Goal: Browse casually: Explore the website without a specific task or goal

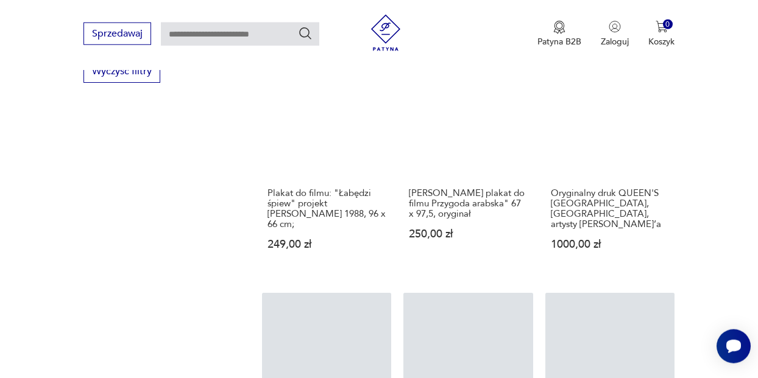
scroll to position [1795, 0]
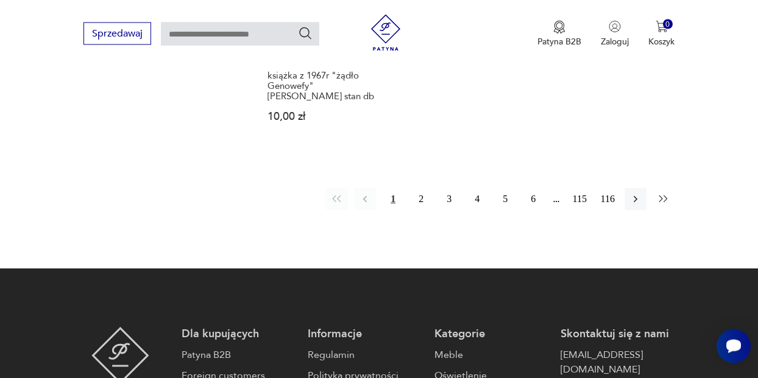
click at [665, 193] on icon "button" at bounding box center [663, 199] width 12 height 12
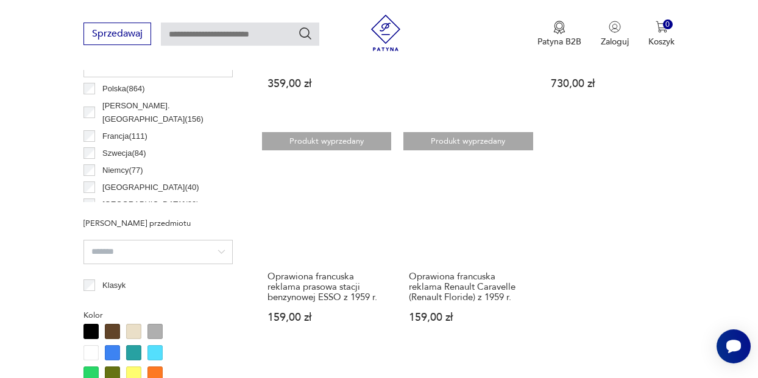
scroll to position [684, 0]
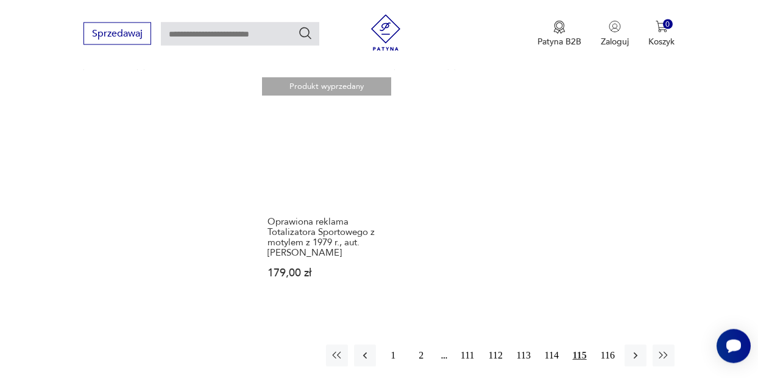
scroll to position [1720, 0]
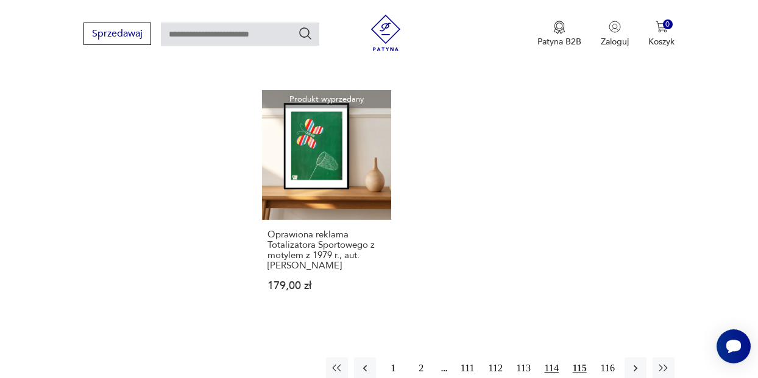
click at [550, 358] on button "114" at bounding box center [551, 369] width 22 height 22
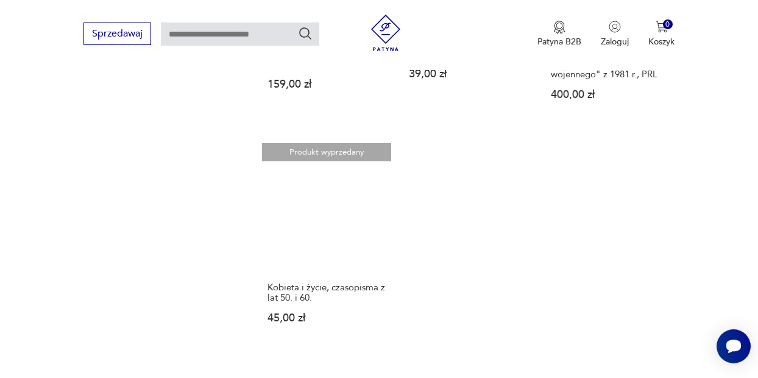
scroll to position [1607, 0]
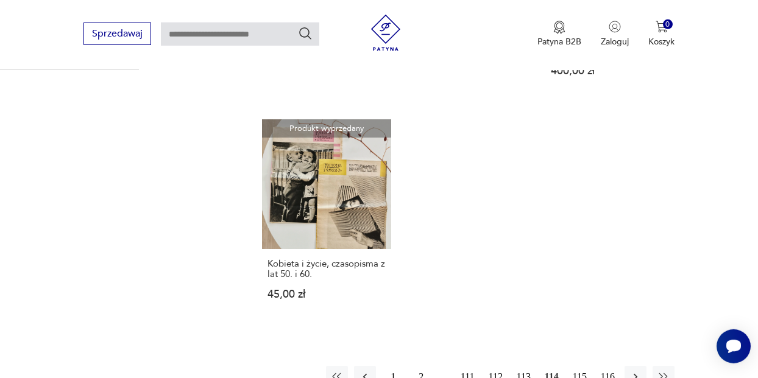
click at [523, 366] on button "113" at bounding box center [523, 377] width 22 height 22
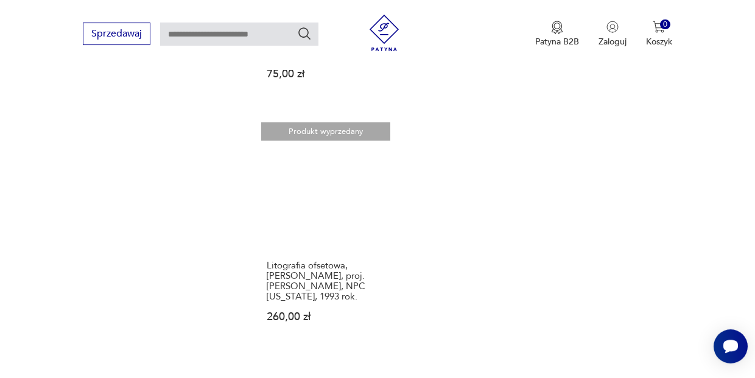
scroll to position [1609, 0]
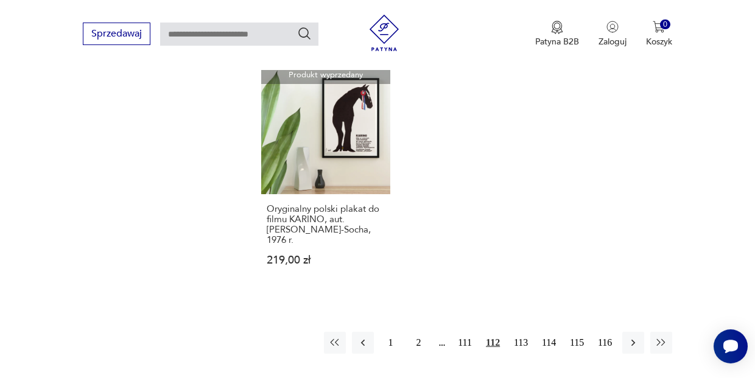
scroll to position [1637, 0]
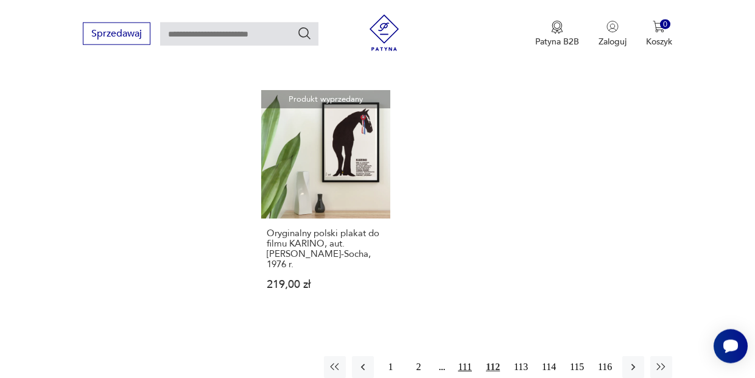
click at [465, 356] on button "111" at bounding box center [466, 367] width 22 height 22
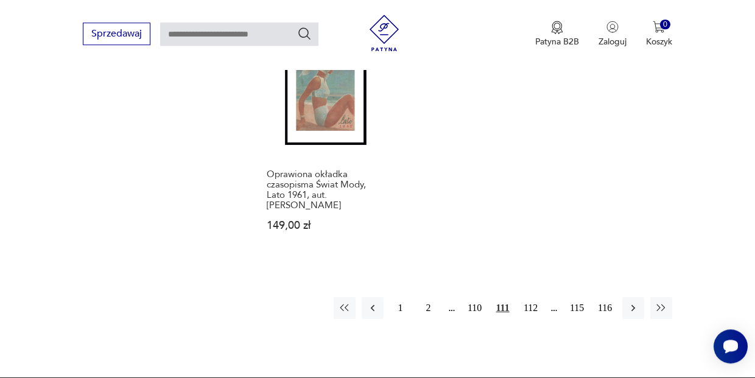
scroll to position [1675, 0]
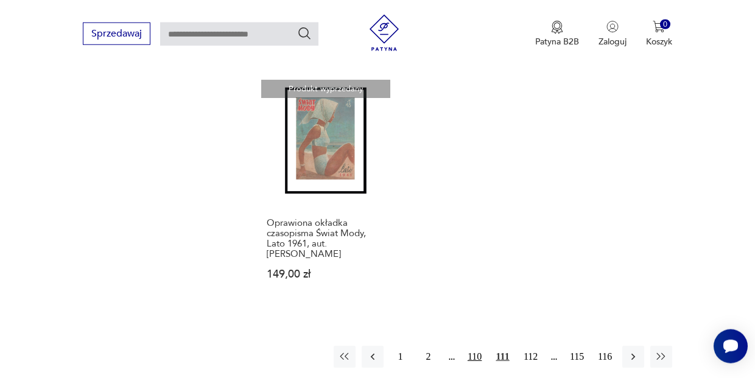
click at [478, 346] on button "110" at bounding box center [475, 357] width 22 height 22
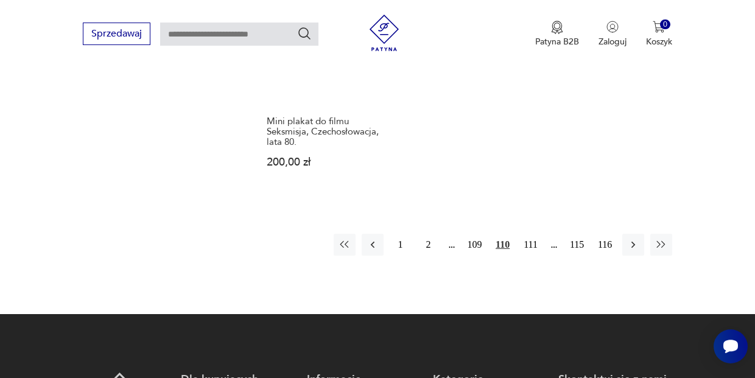
scroll to position [1816, 0]
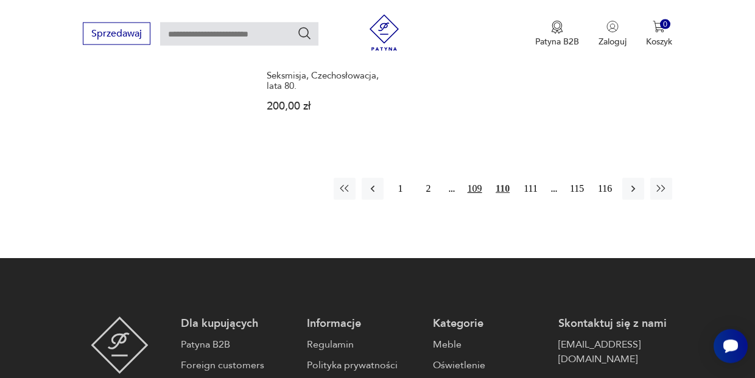
click at [476, 178] on button "109" at bounding box center [475, 189] width 22 height 22
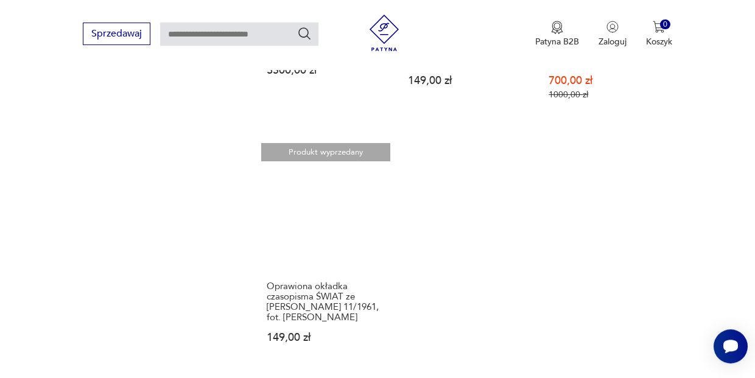
scroll to position [1619, 0]
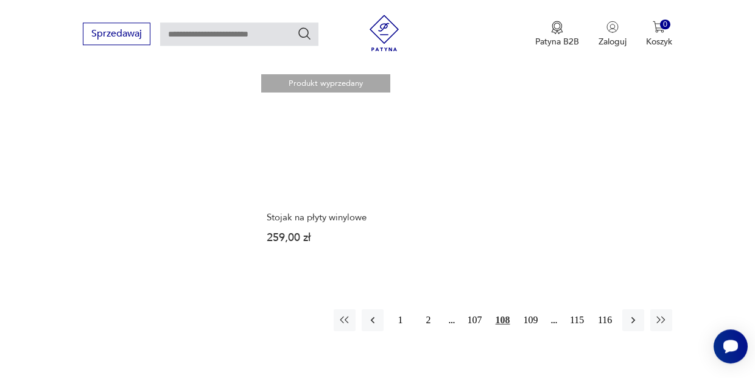
scroll to position [1638, 0]
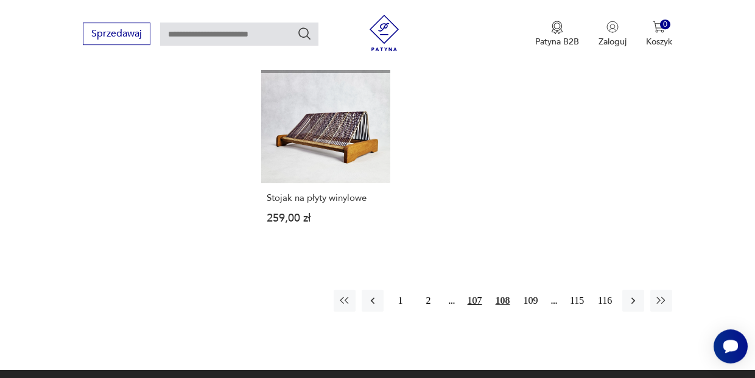
click at [474, 290] on button "107" at bounding box center [475, 301] width 22 height 22
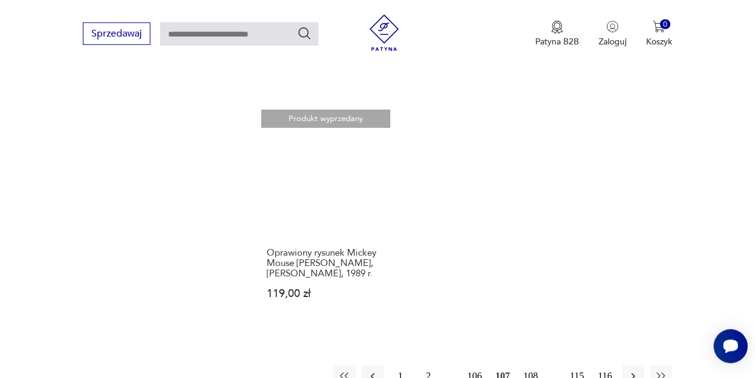
scroll to position [1677, 0]
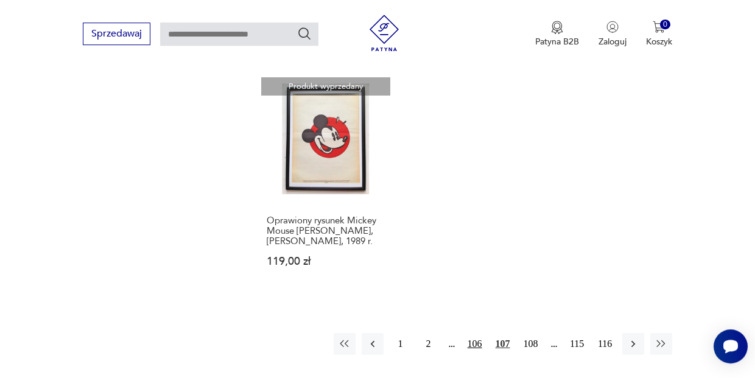
click at [471, 333] on button "106" at bounding box center [475, 344] width 22 height 22
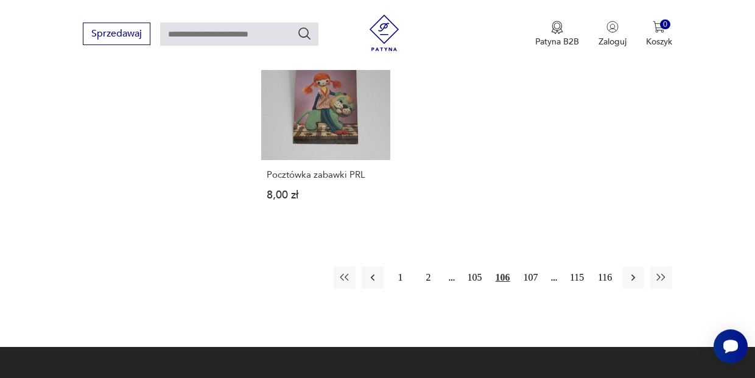
scroll to position [1683, 0]
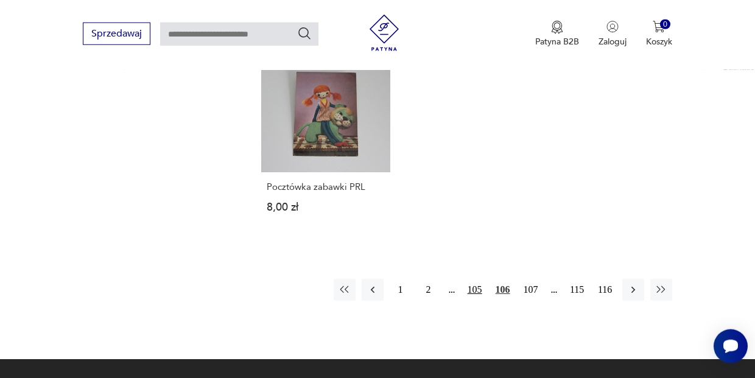
click at [469, 279] on button "105" at bounding box center [475, 290] width 22 height 22
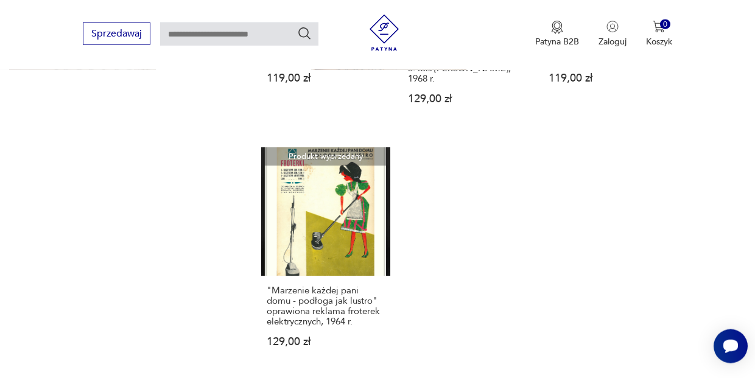
scroll to position [1600, 0]
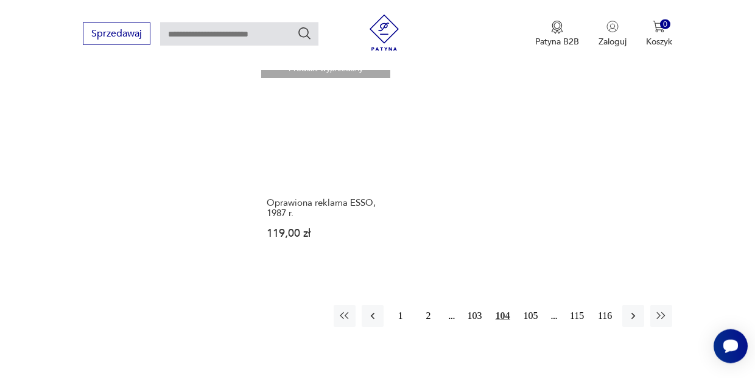
scroll to position [1679, 0]
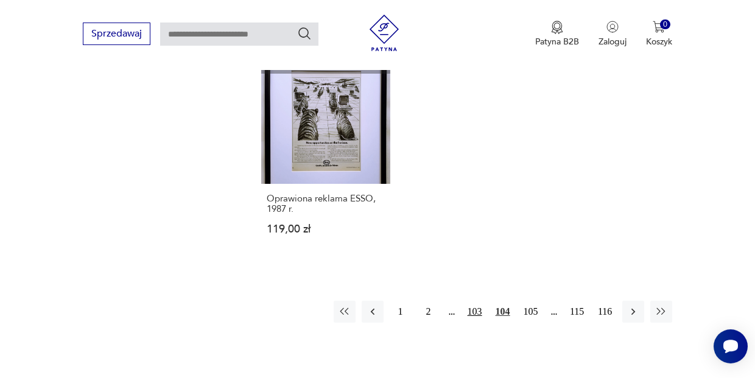
click at [474, 301] on button "103" at bounding box center [475, 312] width 22 height 22
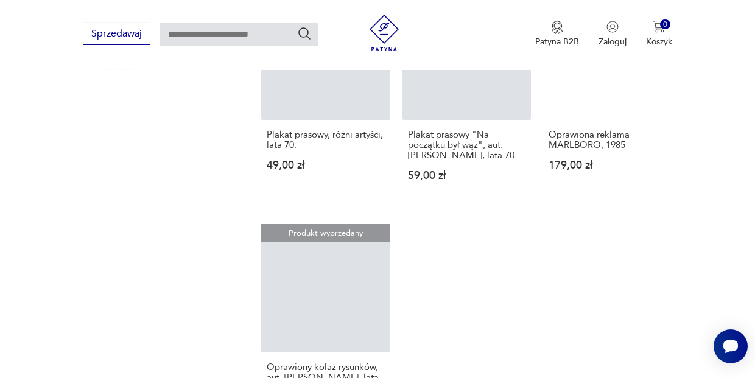
scroll to position [1733, 0]
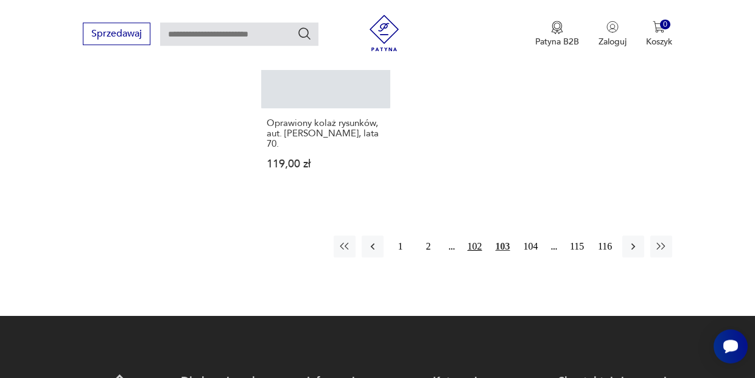
click at [475, 242] on button "102" at bounding box center [475, 247] width 22 height 22
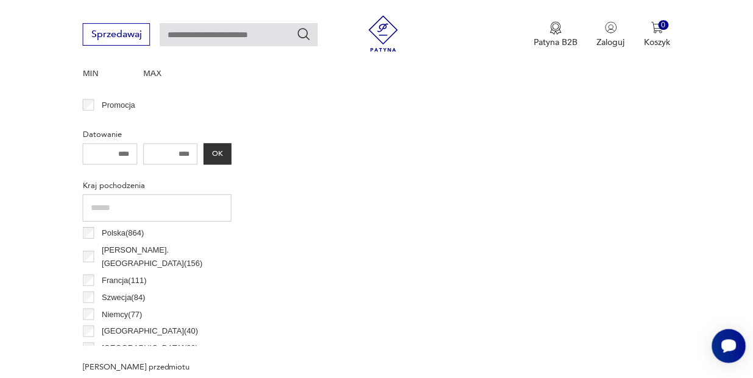
scroll to position [287, 0]
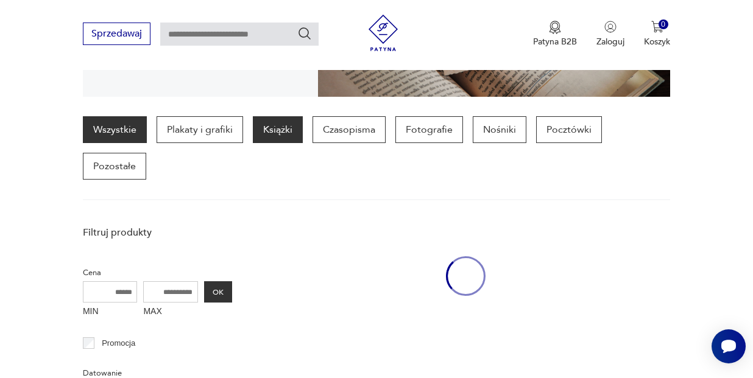
click at [275, 131] on p "Książki" at bounding box center [278, 129] width 50 height 27
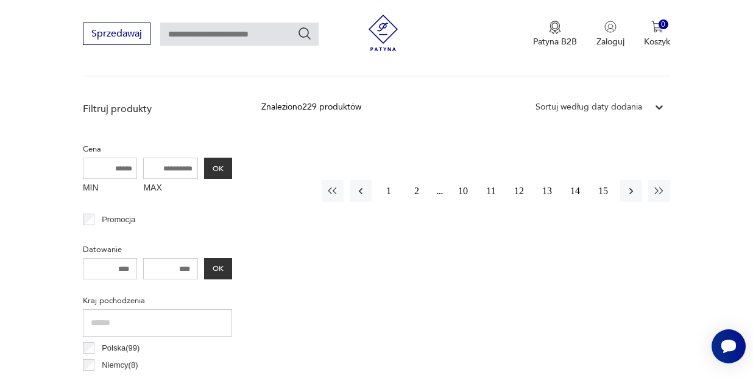
scroll to position [492, 0]
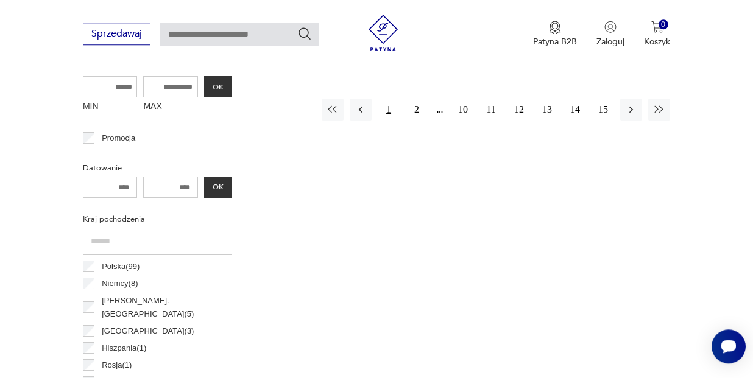
click at [387, 111] on button "1" at bounding box center [389, 110] width 22 height 22
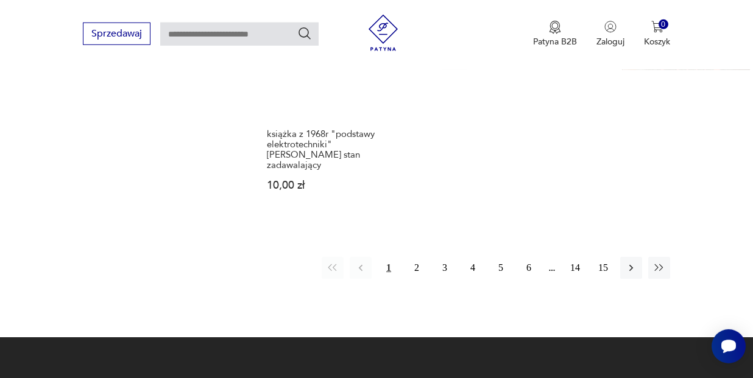
scroll to position [1727, 0]
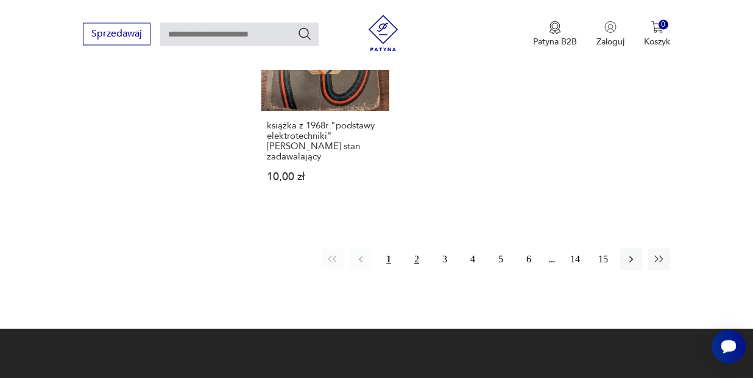
click at [416, 261] on button "2" at bounding box center [417, 260] width 22 height 22
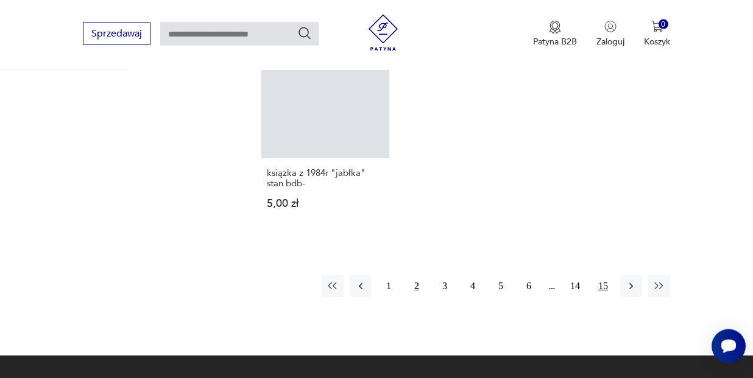
scroll to position [1797, 0]
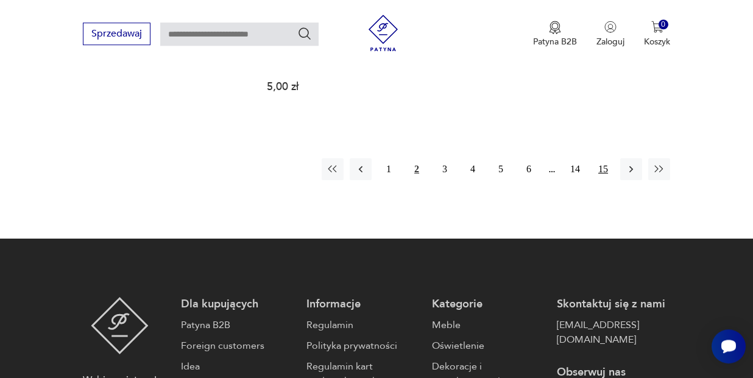
click at [605, 160] on button "15" at bounding box center [603, 169] width 22 height 22
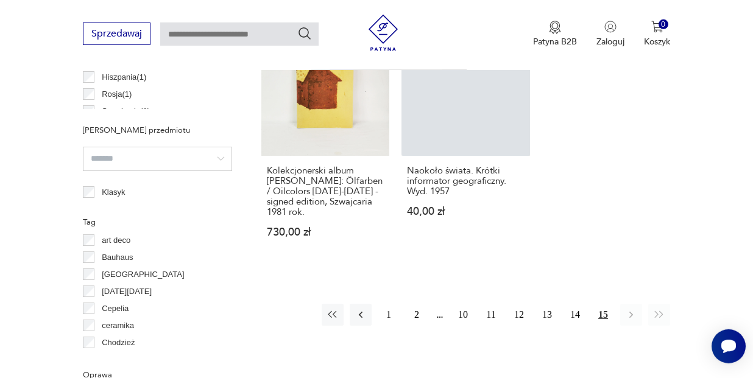
scroll to position [773, 0]
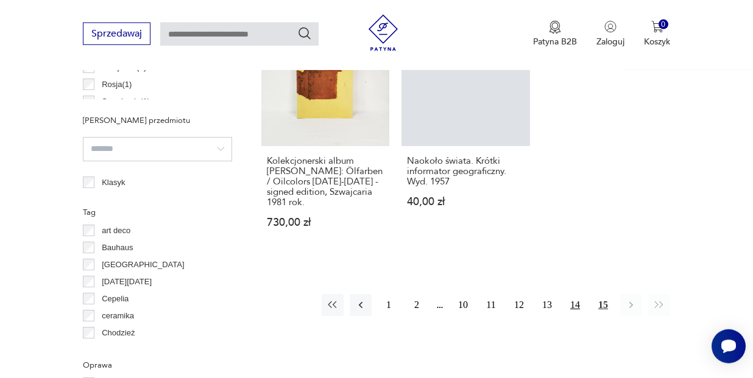
click at [575, 299] on button "14" at bounding box center [575, 305] width 22 height 22
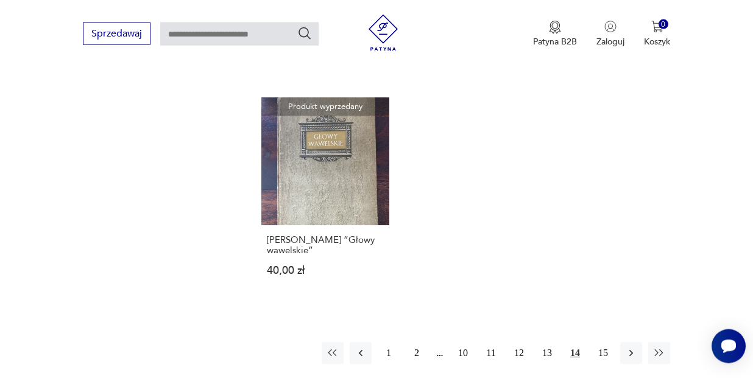
scroll to position [1607, 0]
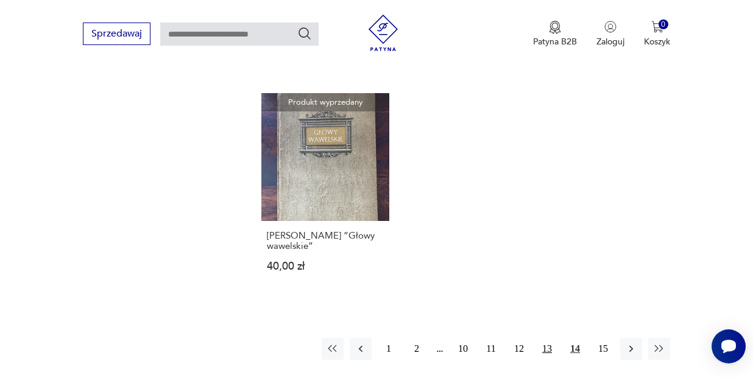
click at [548, 341] on button "13" at bounding box center [547, 349] width 22 height 22
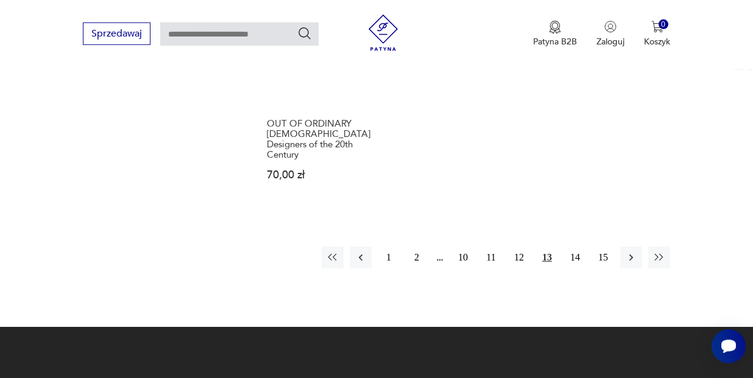
scroll to position [1810, 0]
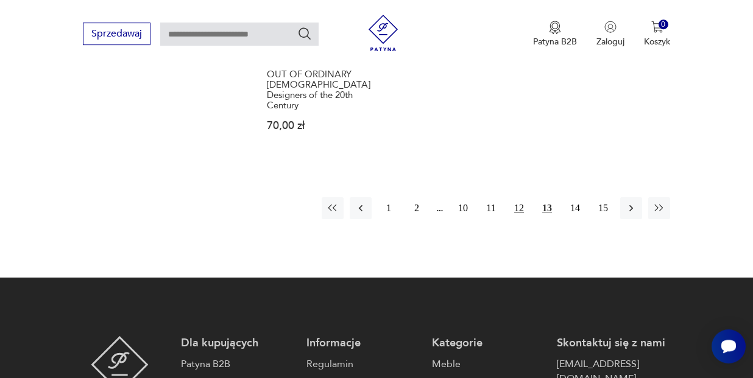
click at [517, 197] on button "12" at bounding box center [519, 208] width 22 height 22
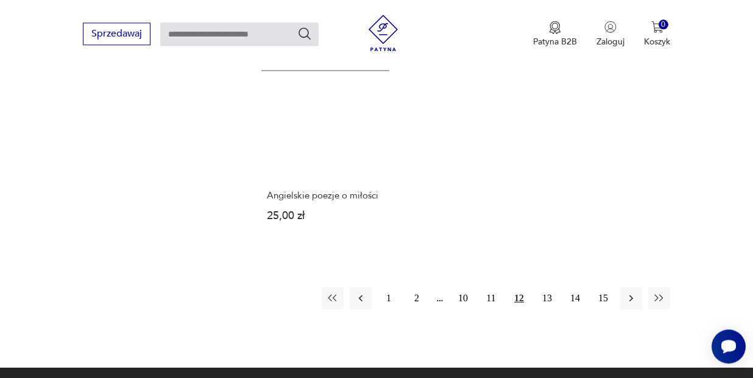
scroll to position [1720, 0]
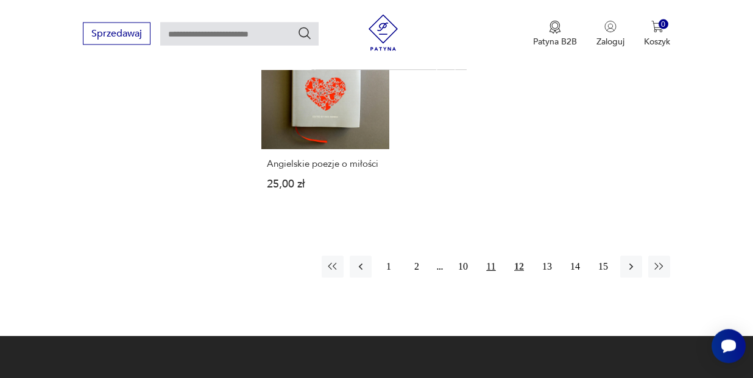
click at [491, 256] on button "11" at bounding box center [491, 267] width 22 height 22
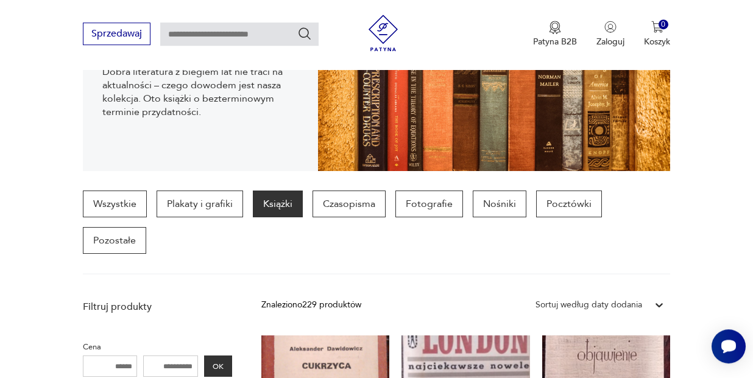
scroll to position [208, 0]
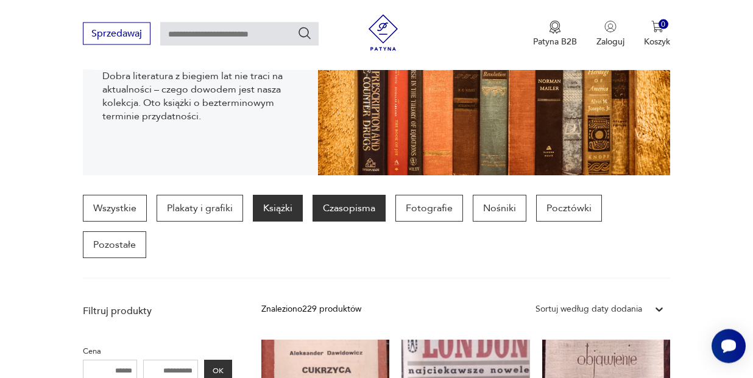
click at [360, 206] on p "Czasopisma" at bounding box center [349, 208] width 73 height 27
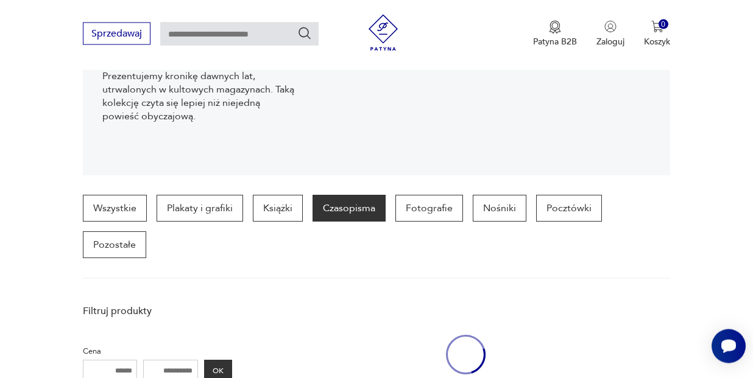
scroll to position [324, 0]
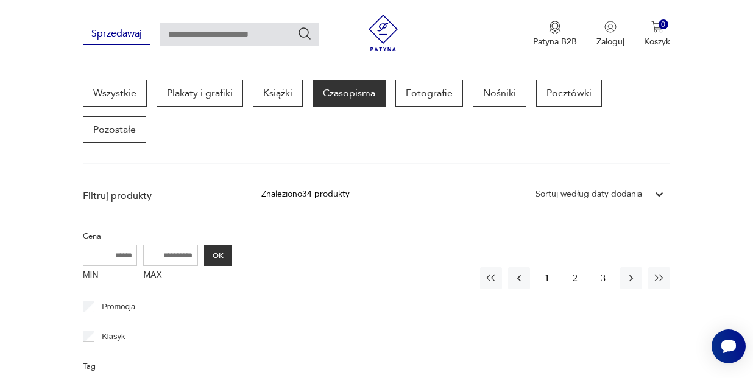
click at [550, 282] on button "1" at bounding box center [547, 278] width 22 height 22
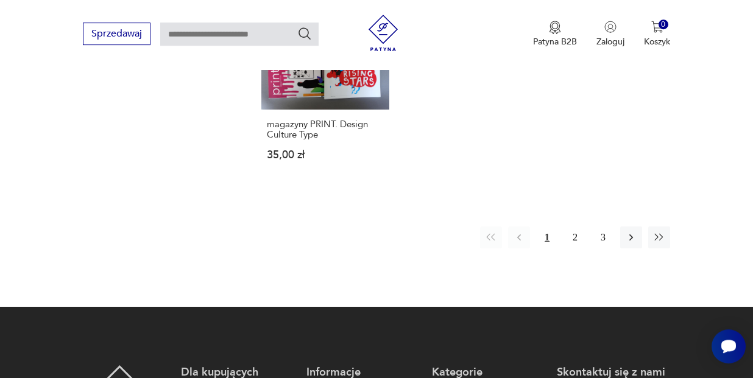
scroll to position [1769, 0]
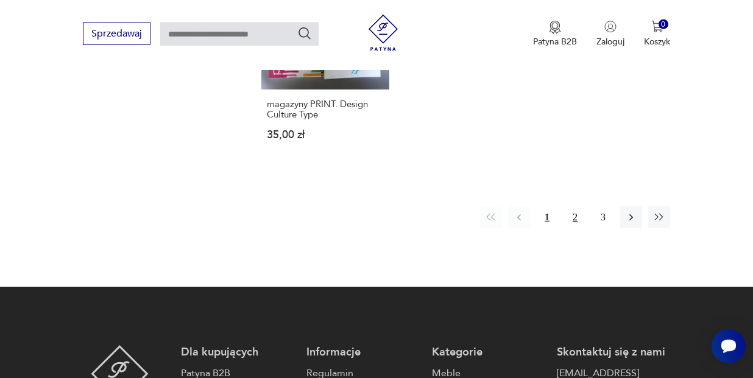
click at [574, 219] on button "2" at bounding box center [575, 218] width 22 height 22
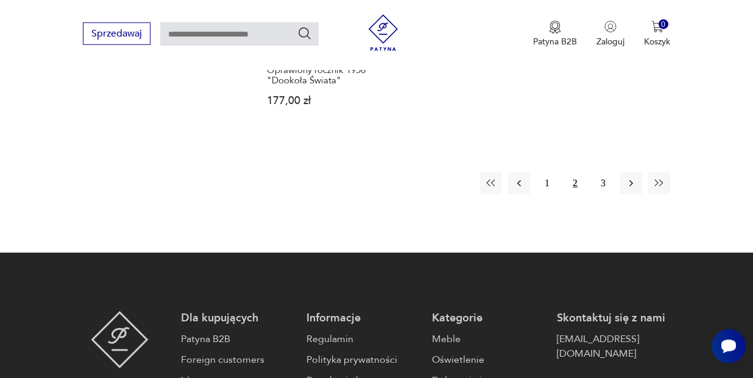
scroll to position [1727, 0]
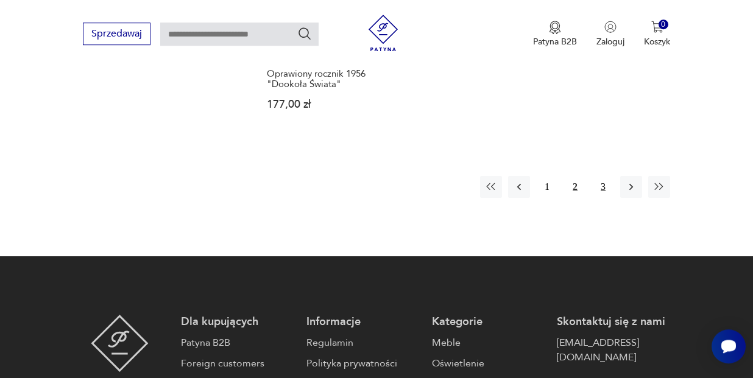
click at [600, 189] on button "3" at bounding box center [603, 187] width 22 height 22
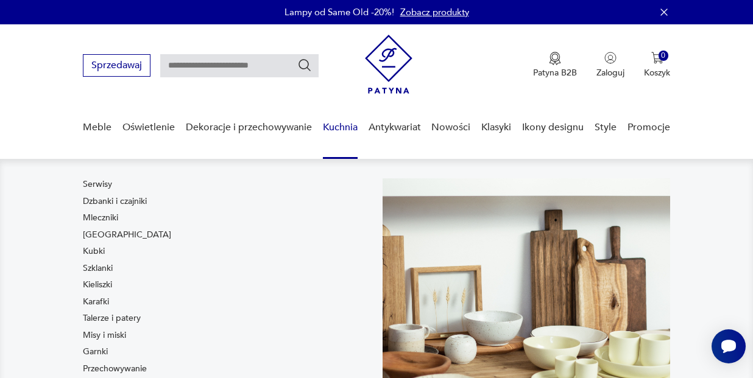
click at [334, 130] on link "Kuchnia" at bounding box center [340, 127] width 35 height 47
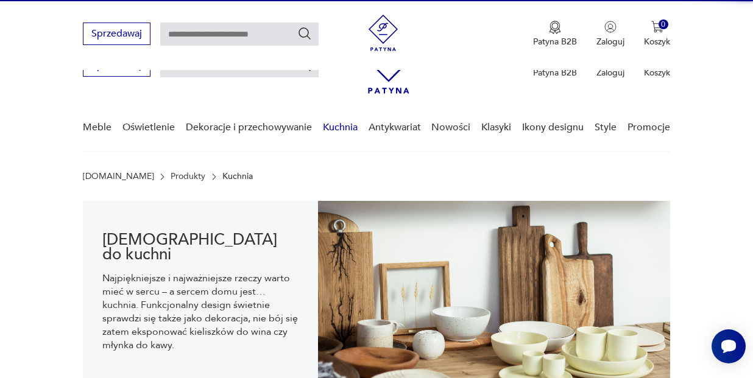
scroll to position [121, 0]
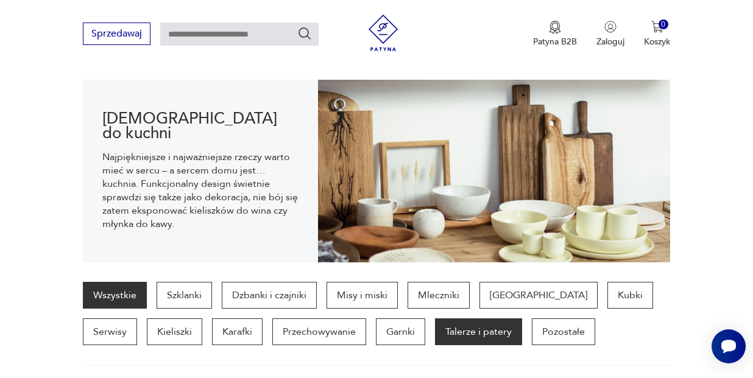
click at [435, 331] on p "Talerze i patery" at bounding box center [478, 332] width 87 height 27
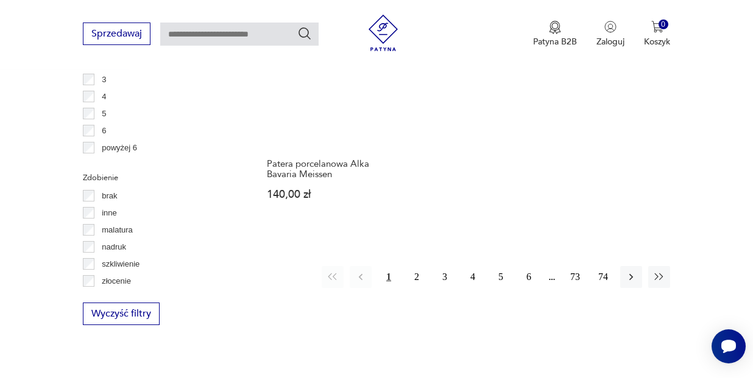
scroll to position [1686, 0]
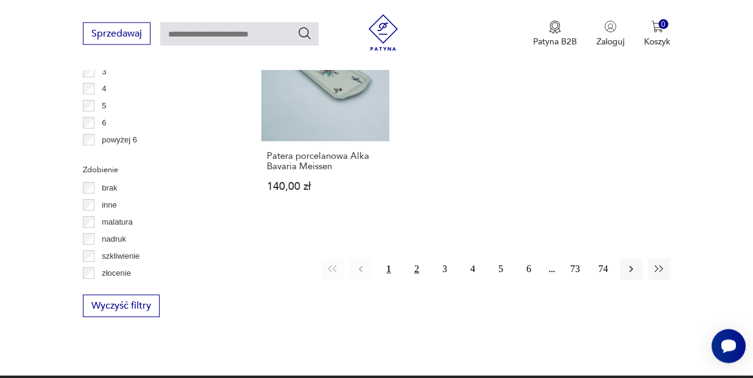
click at [416, 258] on button "2" at bounding box center [417, 269] width 22 height 22
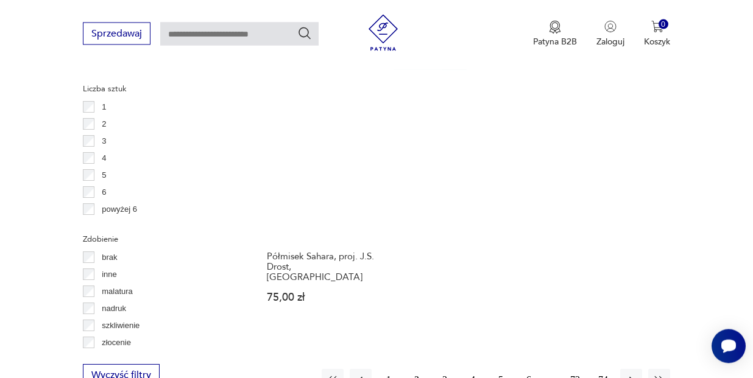
scroll to position [1621, 0]
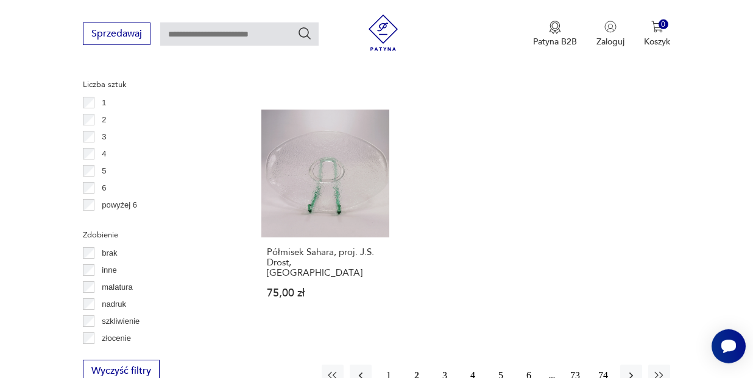
click at [447, 365] on button "3" at bounding box center [445, 376] width 22 height 22
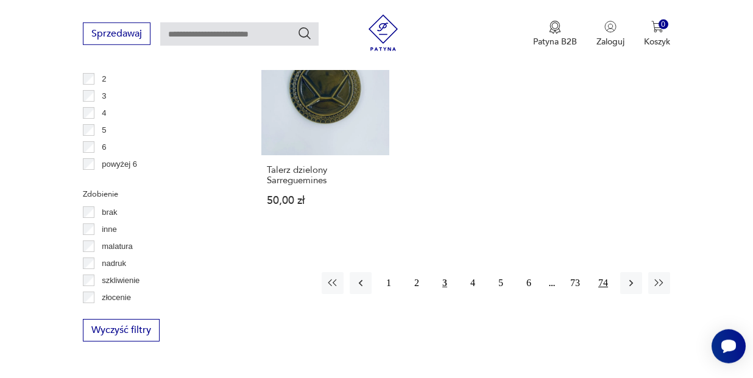
scroll to position [1658, 0]
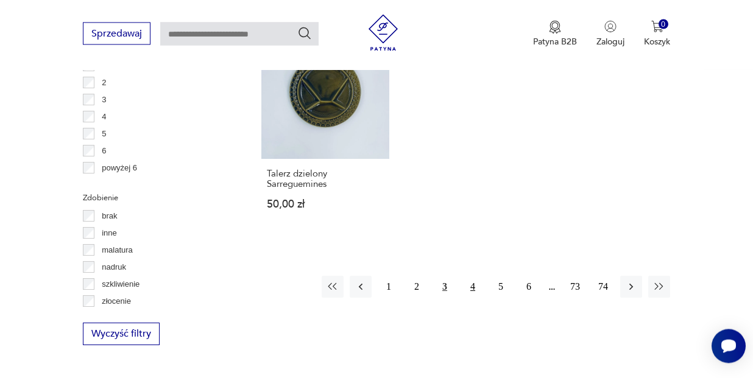
click at [472, 277] on button "4" at bounding box center [473, 288] width 22 height 22
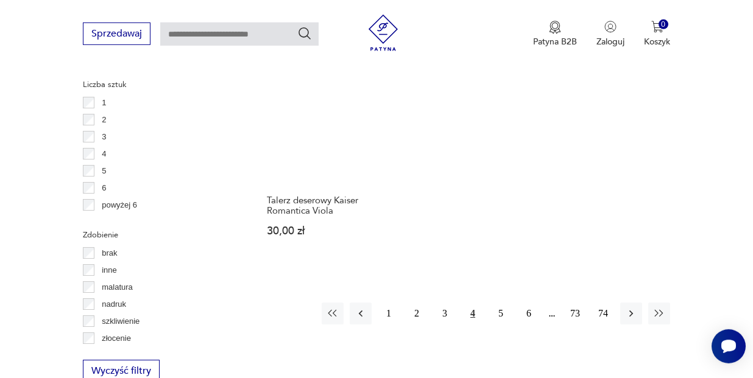
scroll to position [1650, 0]
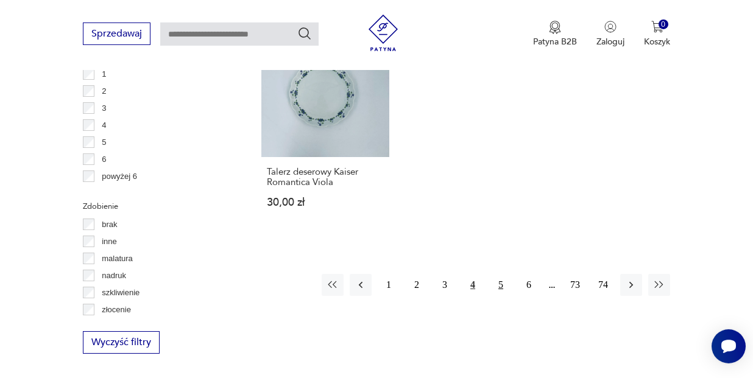
click at [498, 274] on button "5" at bounding box center [501, 285] width 22 height 22
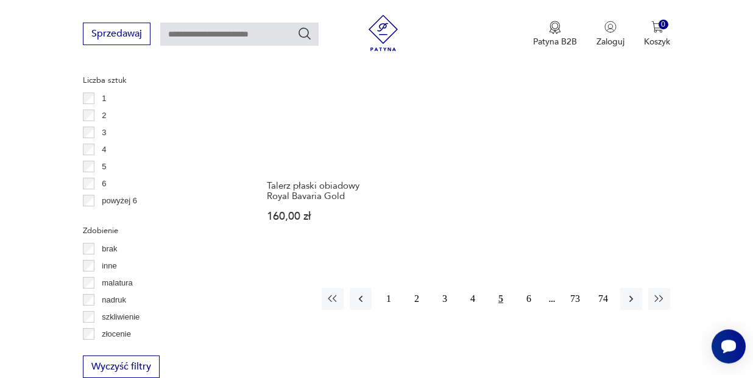
scroll to position [1650, 0]
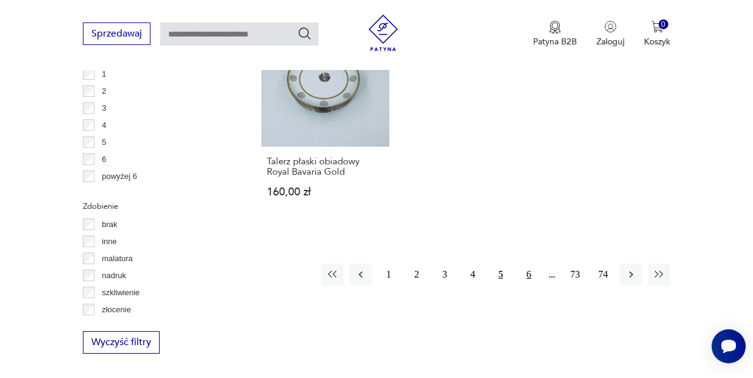
click at [529, 264] on button "6" at bounding box center [529, 275] width 22 height 22
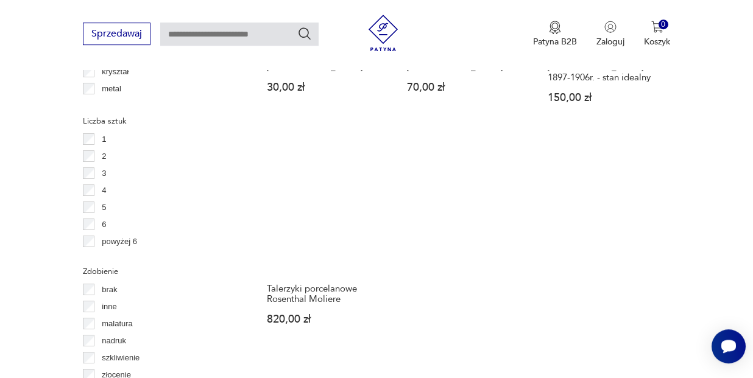
scroll to position [1638, 0]
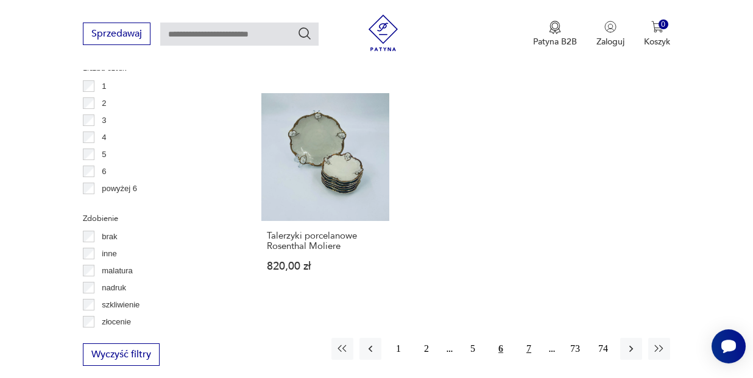
click at [531, 338] on button "7" at bounding box center [529, 349] width 22 height 22
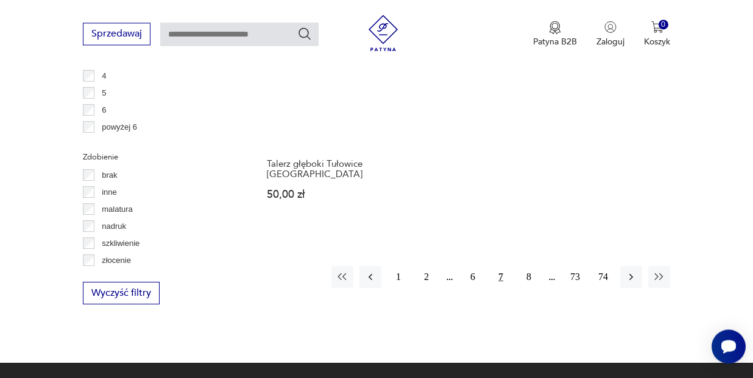
scroll to position [1707, 0]
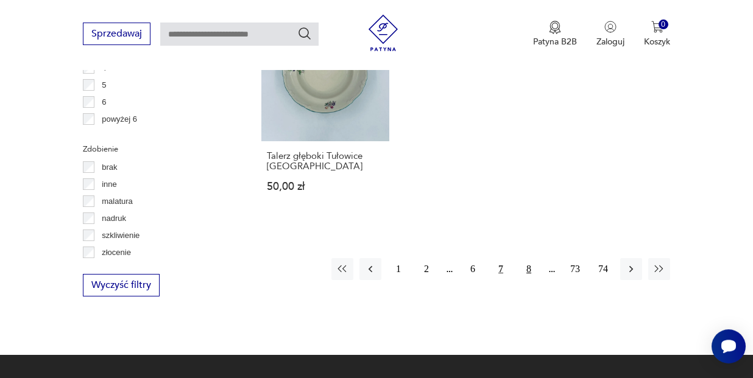
click at [530, 258] on button "8" at bounding box center [529, 269] width 22 height 22
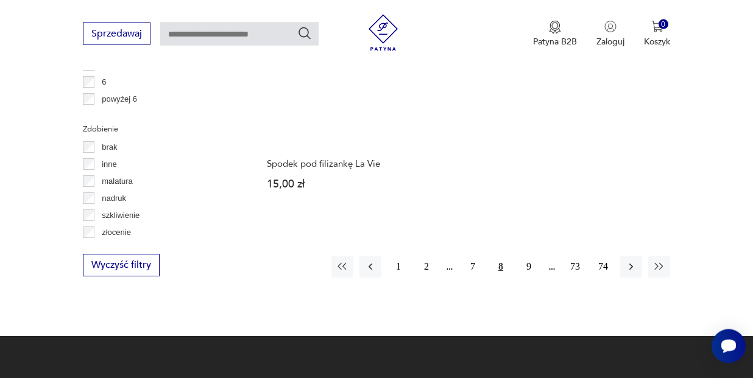
scroll to position [1707, 0]
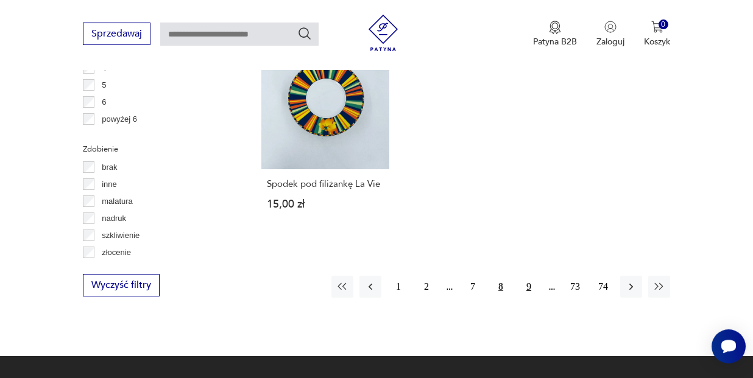
click at [527, 276] on button "9" at bounding box center [529, 287] width 22 height 22
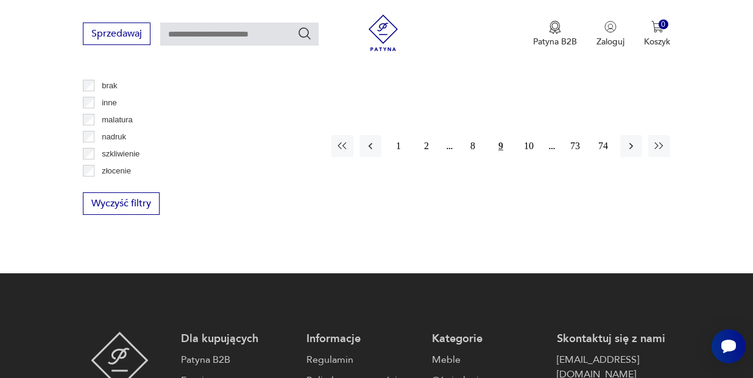
scroll to position [1825, 0]
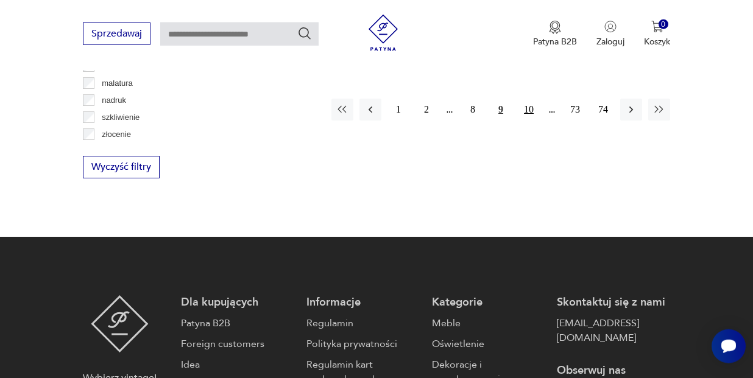
click at [528, 119] on button "10" at bounding box center [529, 110] width 22 height 22
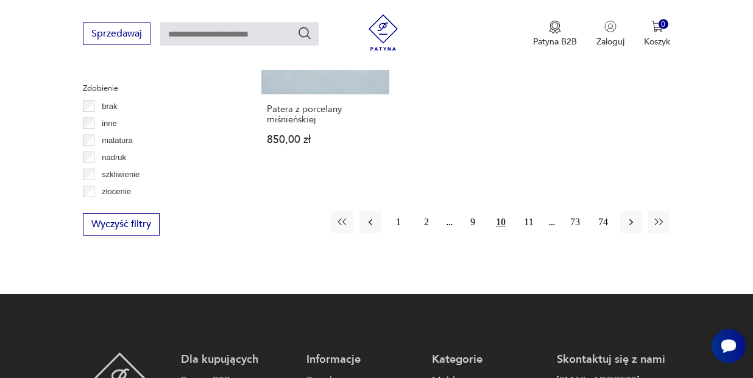
scroll to position [1772, 0]
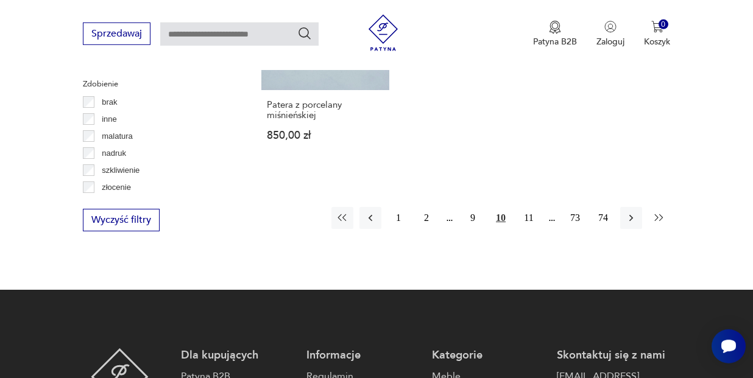
click at [660, 207] on button "button" at bounding box center [659, 218] width 22 height 22
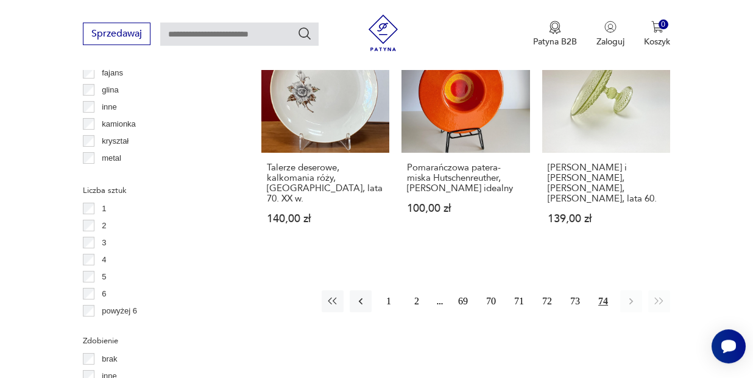
scroll to position [1511, 0]
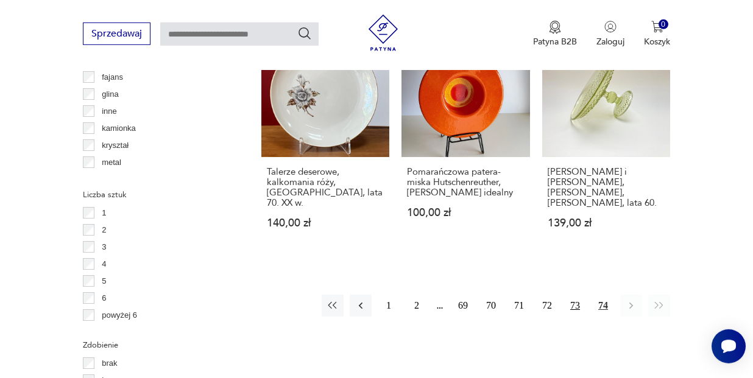
click at [575, 295] on button "73" at bounding box center [575, 306] width 22 height 22
click at [572, 295] on button "73" at bounding box center [575, 306] width 22 height 22
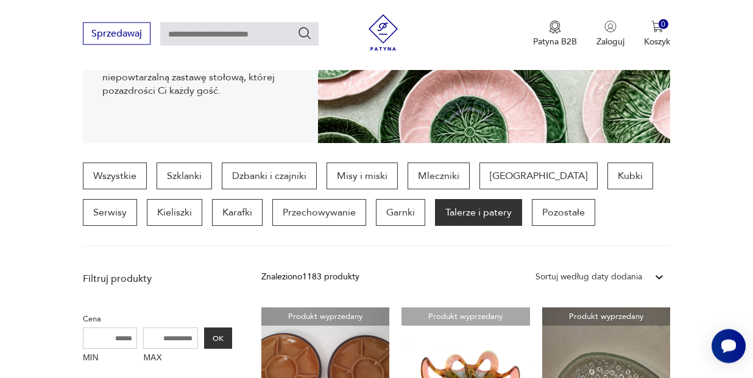
scroll to position [458, 0]
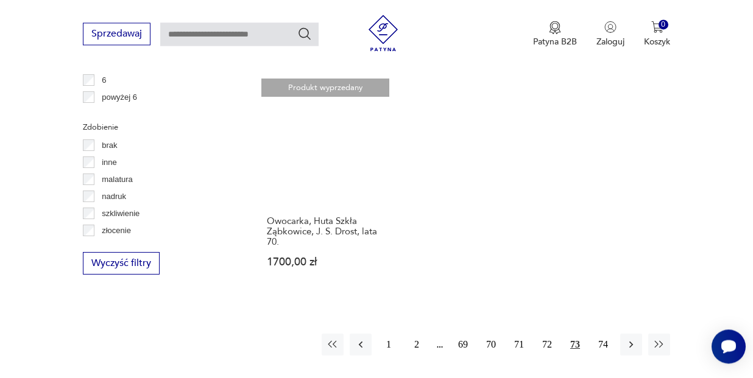
scroll to position [1737, 0]
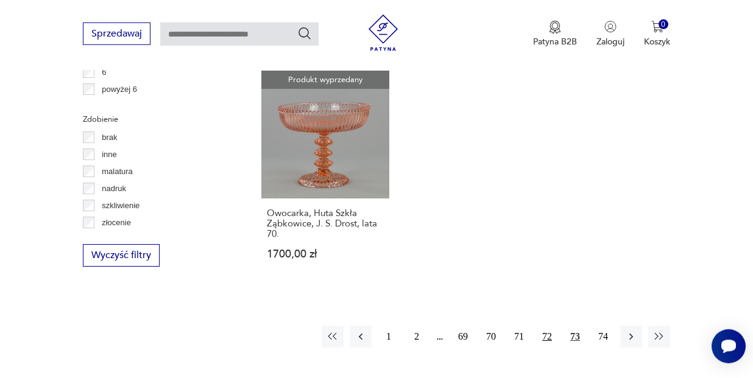
click at [543, 326] on button "72" at bounding box center [547, 337] width 22 height 22
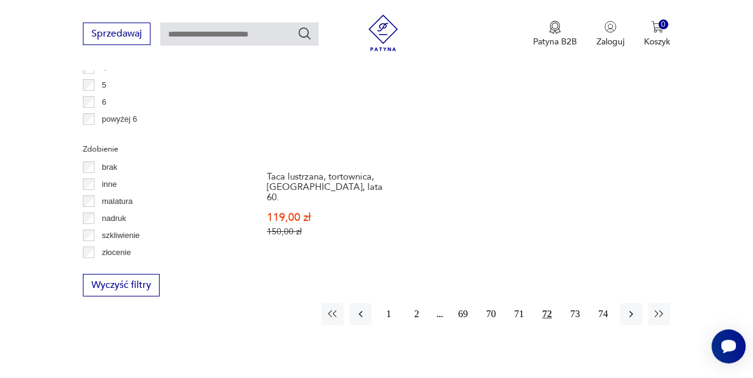
scroll to position [1711, 0]
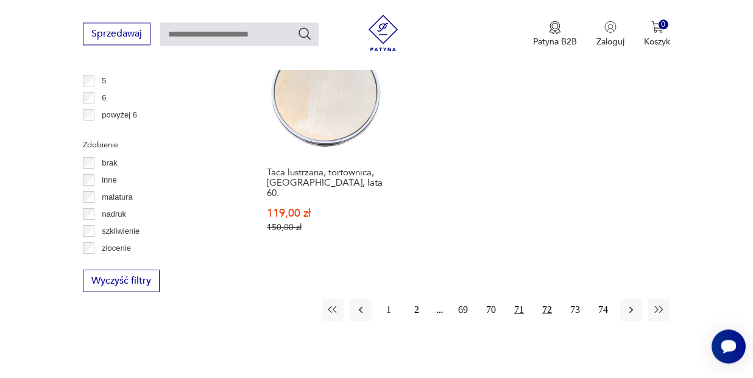
click at [513, 299] on button "71" at bounding box center [519, 310] width 22 height 22
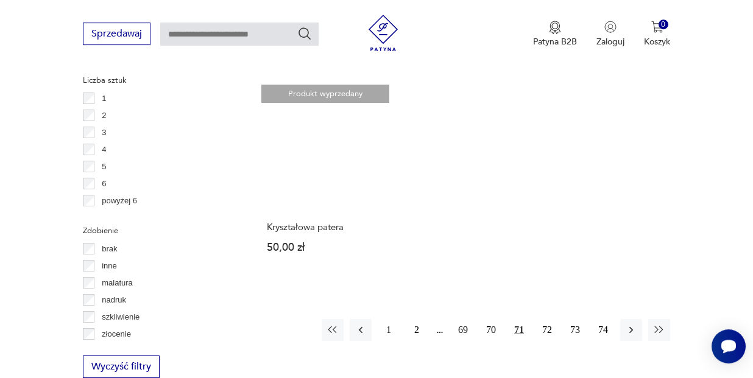
scroll to position [1633, 0]
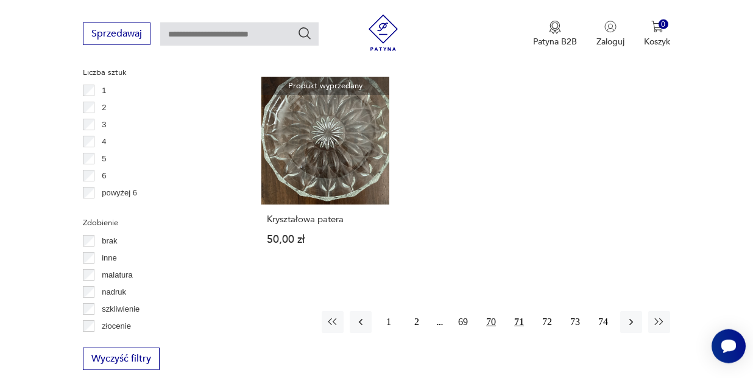
click at [490, 311] on button "70" at bounding box center [491, 322] width 22 height 22
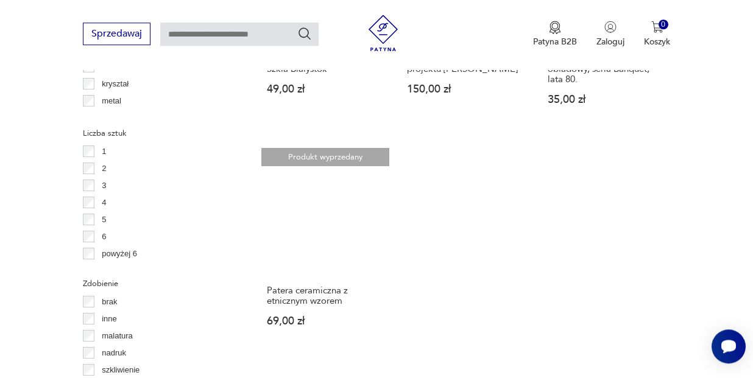
scroll to position [1654, 0]
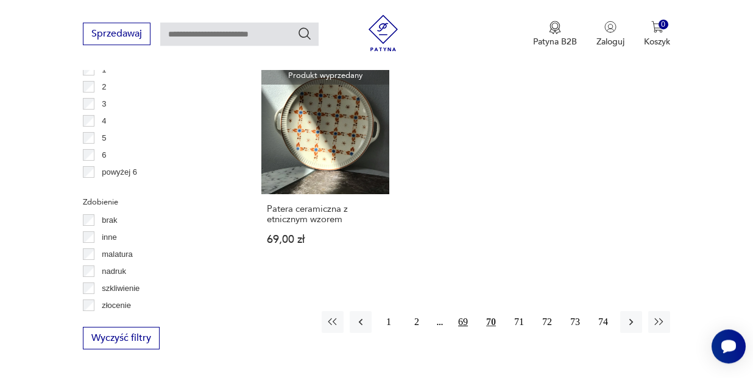
click at [464, 311] on button "69" at bounding box center [463, 322] width 22 height 22
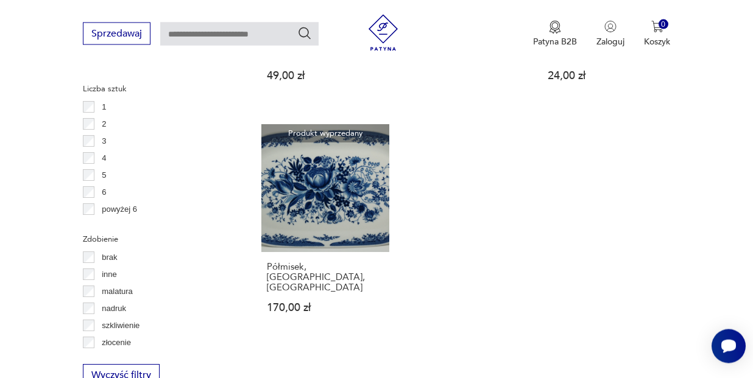
scroll to position [1642, 0]
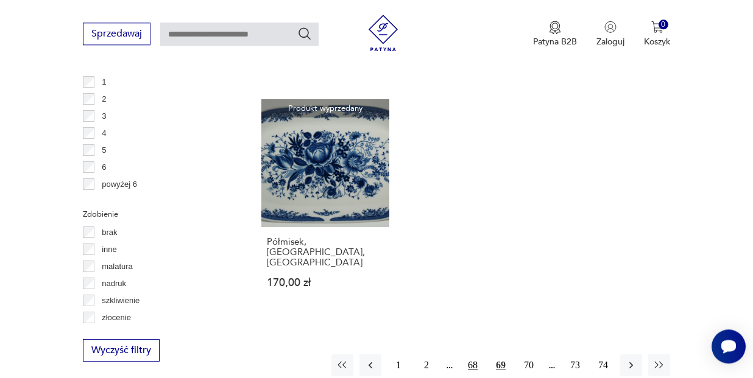
click at [472, 355] on button "68" at bounding box center [473, 366] width 22 height 22
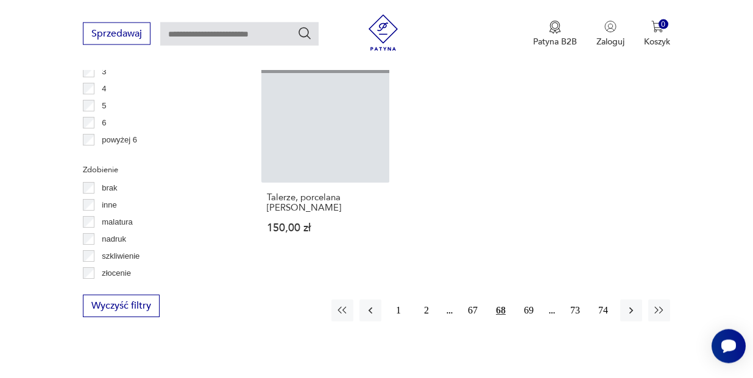
scroll to position [1724, 0]
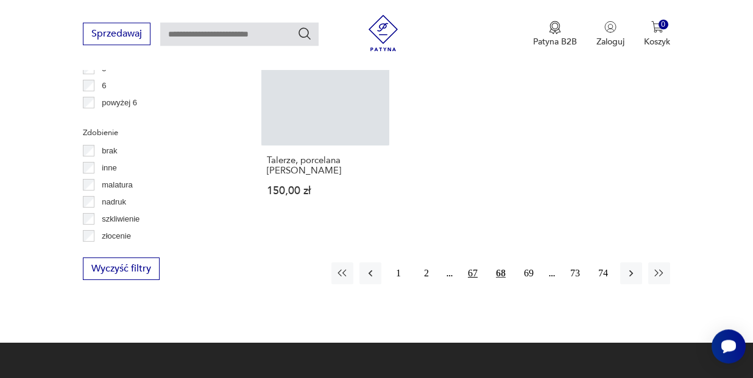
click at [469, 263] on button "67" at bounding box center [473, 274] width 22 height 22
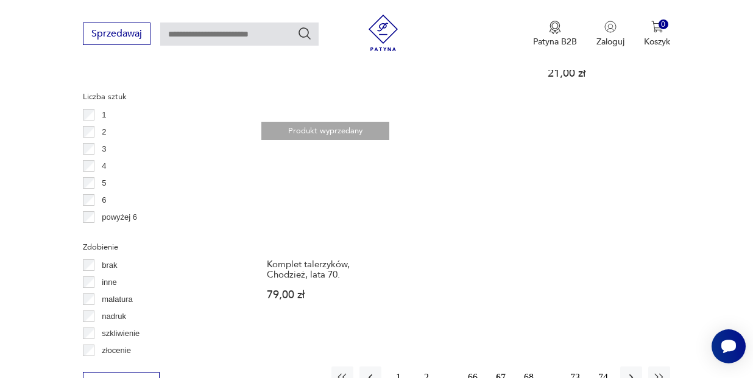
scroll to position [1654, 0]
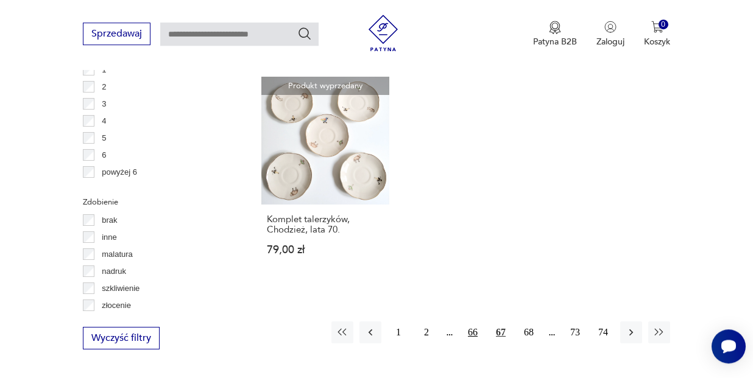
click at [469, 322] on button "66" at bounding box center [473, 333] width 22 height 22
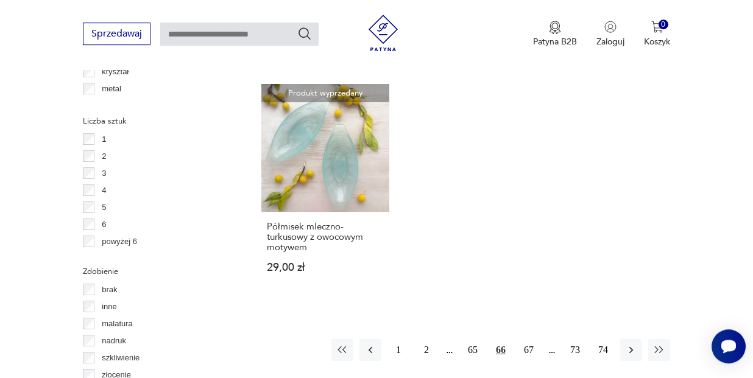
scroll to position [1617, 0]
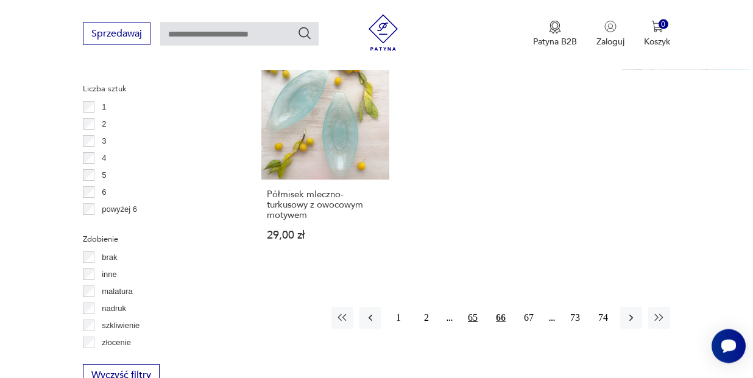
click at [473, 315] on button "65" at bounding box center [473, 318] width 22 height 22
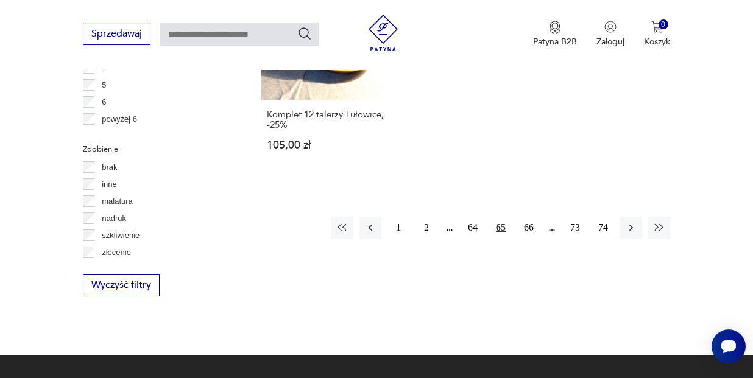
scroll to position [1719, 0]
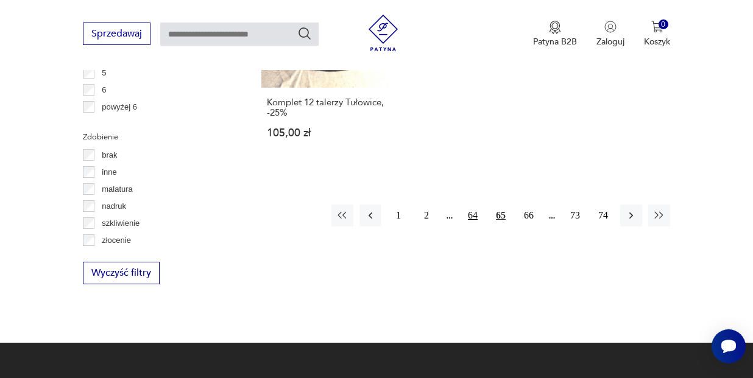
click at [471, 205] on button "64" at bounding box center [473, 216] width 22 height 22
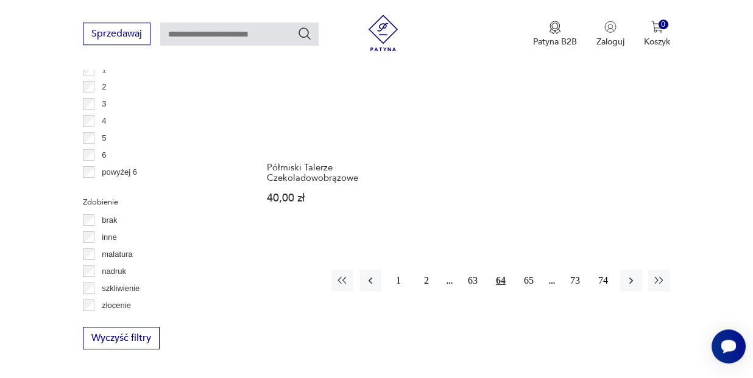
scroll to position [1658, 0]
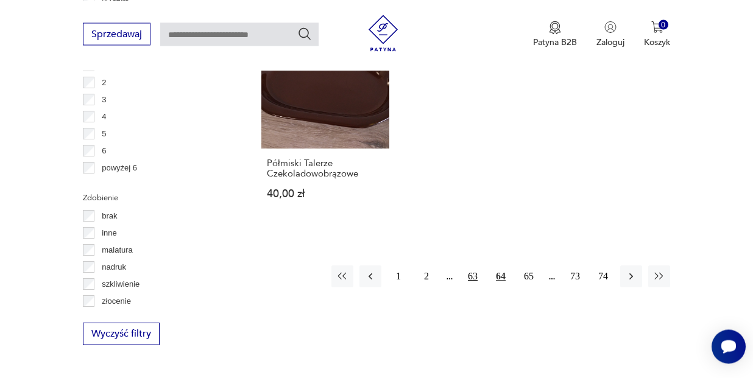
click at [472, 279] on button "63" at bounding box center [473, 277] width 22 height 22
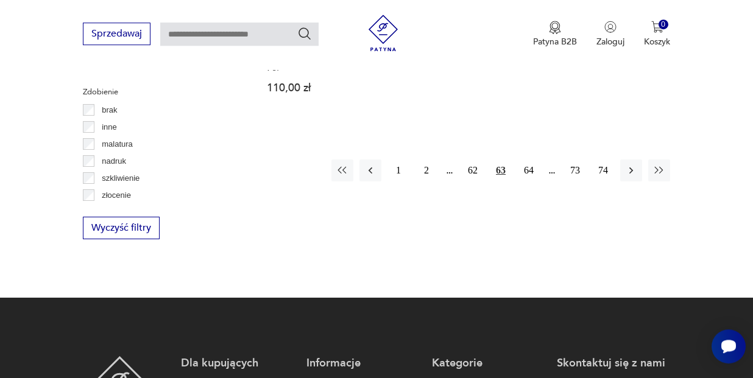
scroll to position [1756, 0]
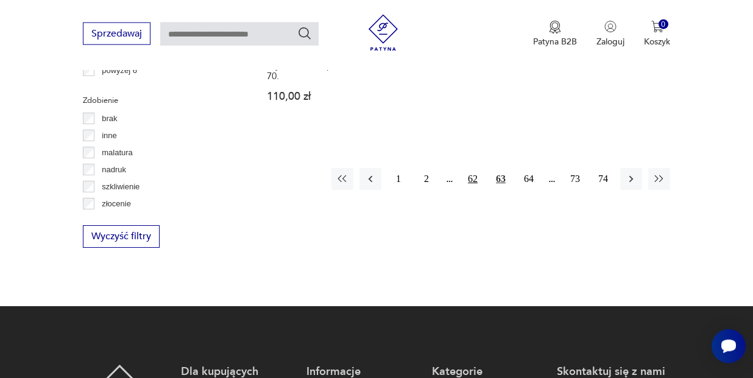
click at [470, 172] on button "62" at bounding box center [473, 179] width 22 height 22
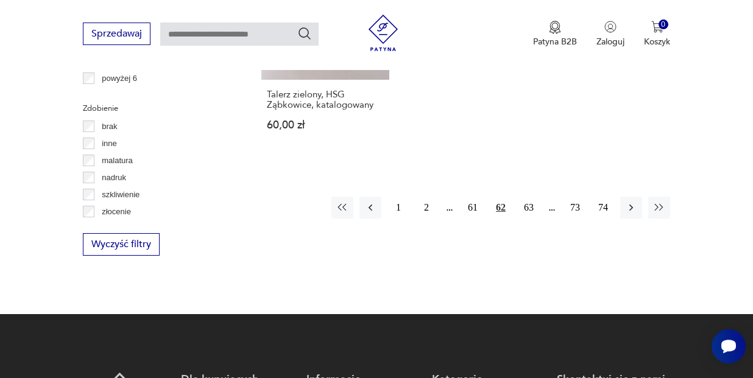
scroll to position [1732, 0]
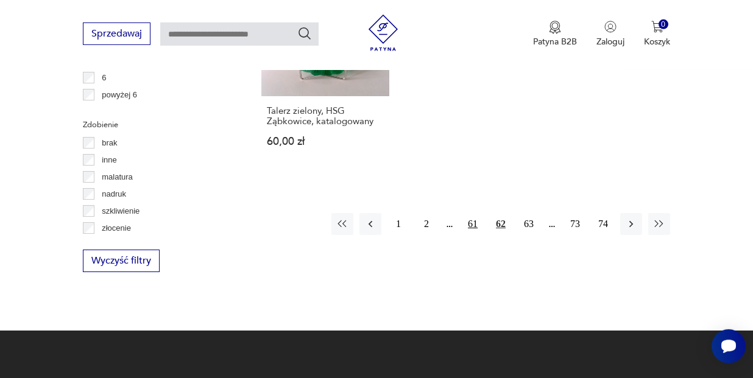
click at [470, 213] on button "61" at bounding box center [473, 224] width 22 height 22
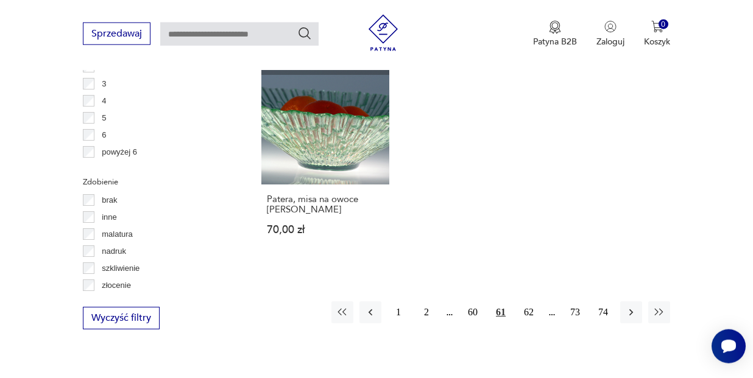
scroll to position [1679, 0]
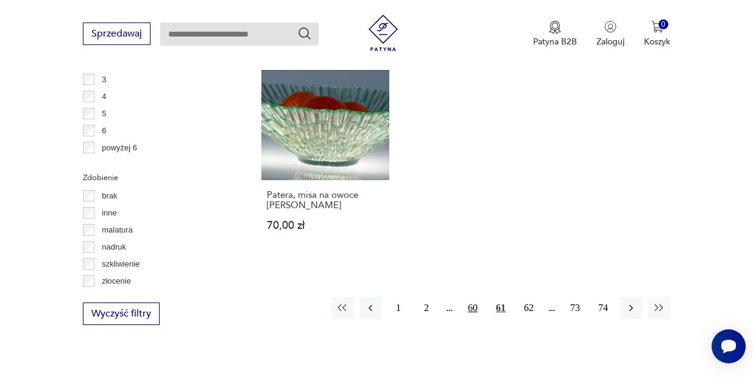
click at [470, 297] on button "60" at bounding box center [473, 308] width 22 height 22
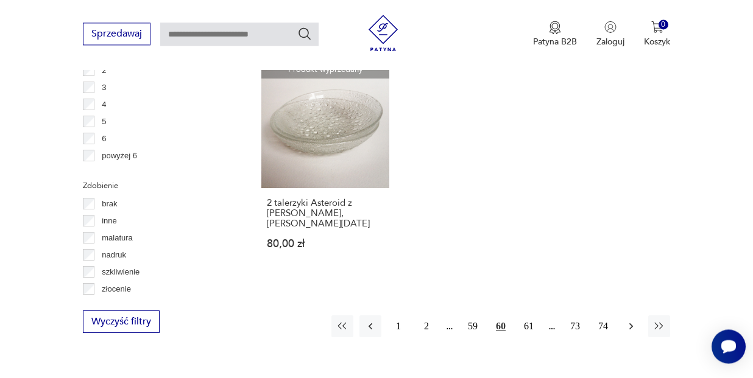
scroll to position [1674, 0]
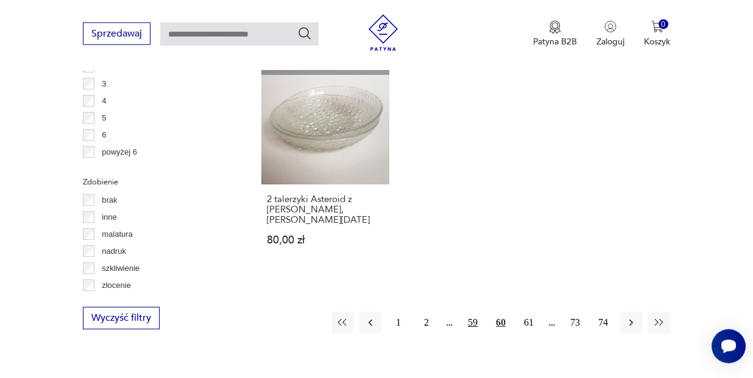
click at [469, 312] on button "59" at bounding box center [473, 323] width 22 height 22
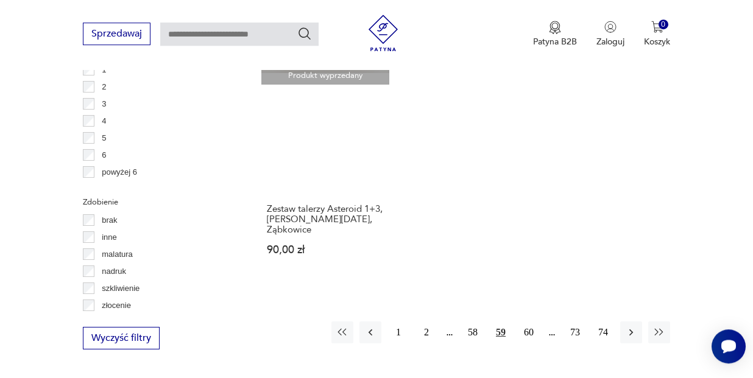
scroll to position [1691, 0]
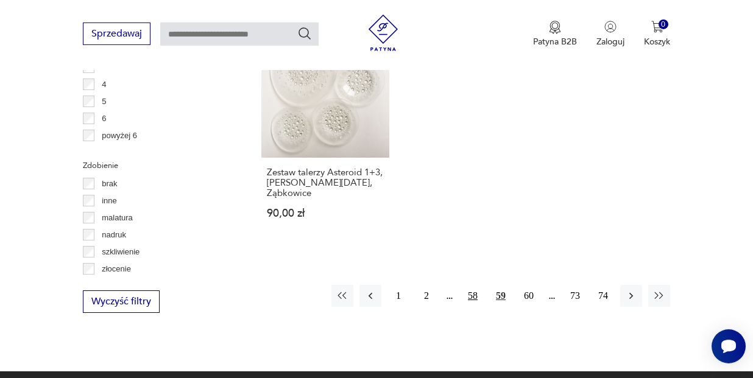
click at [472, 285] on button "58" at bounding box center [473, 296] width 22 height 22
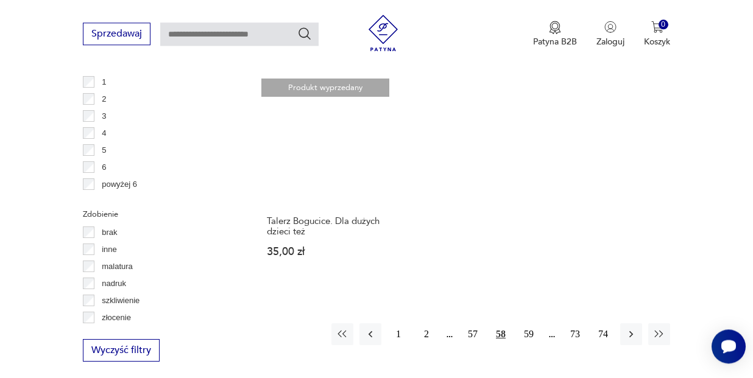
scroll to position [1646, 0]
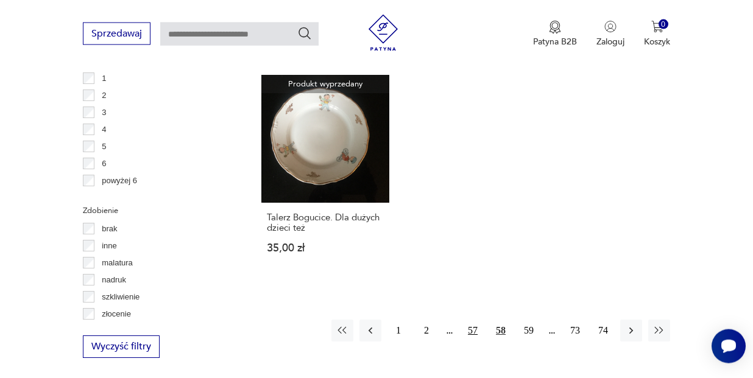
click at [467, 320] on button "57" at bounding box center [473, 331] width 22 height 22
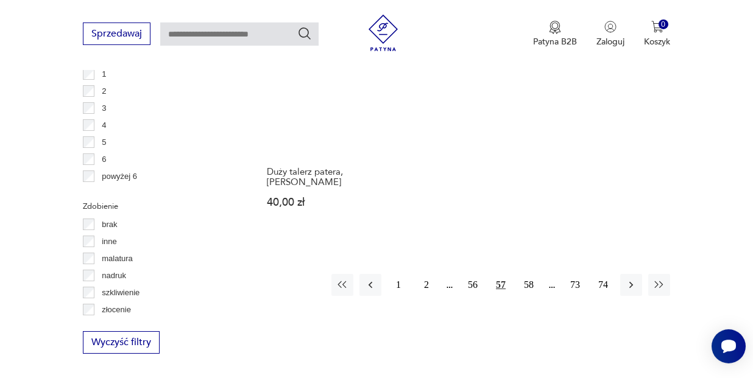
scroll to position [1671, 0]
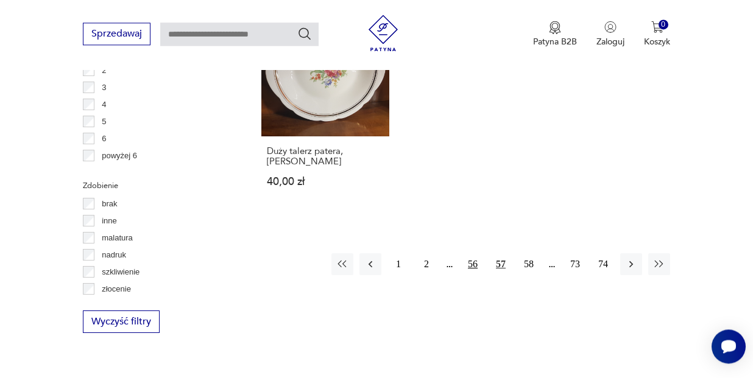
click at [469, 258] on button "56" at bounding box center [473, 264] width 22 height 22
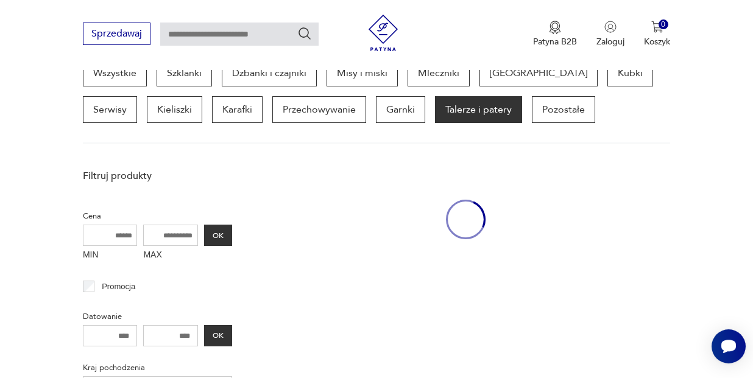
scroll to position [324, 0]
